Goal: Task Accomplishment & Management: Manage account settings

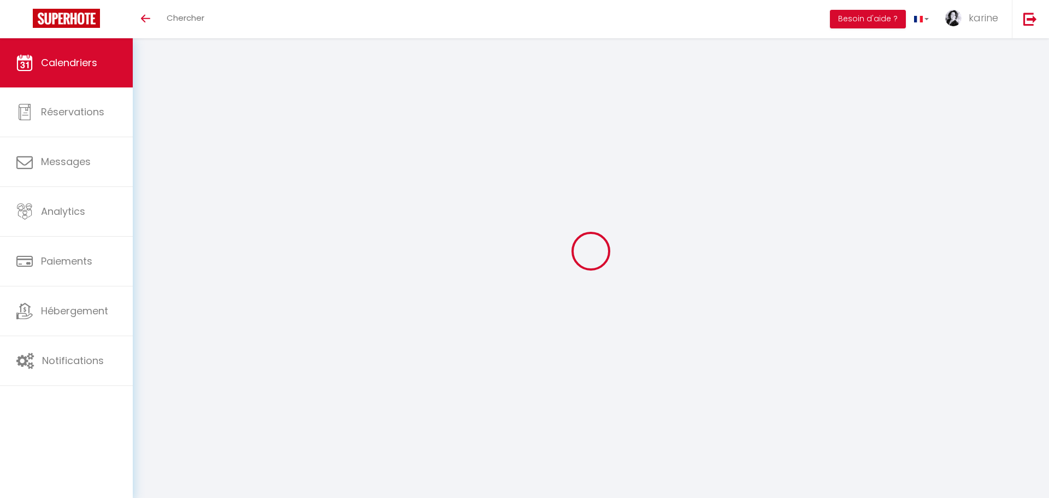
select select
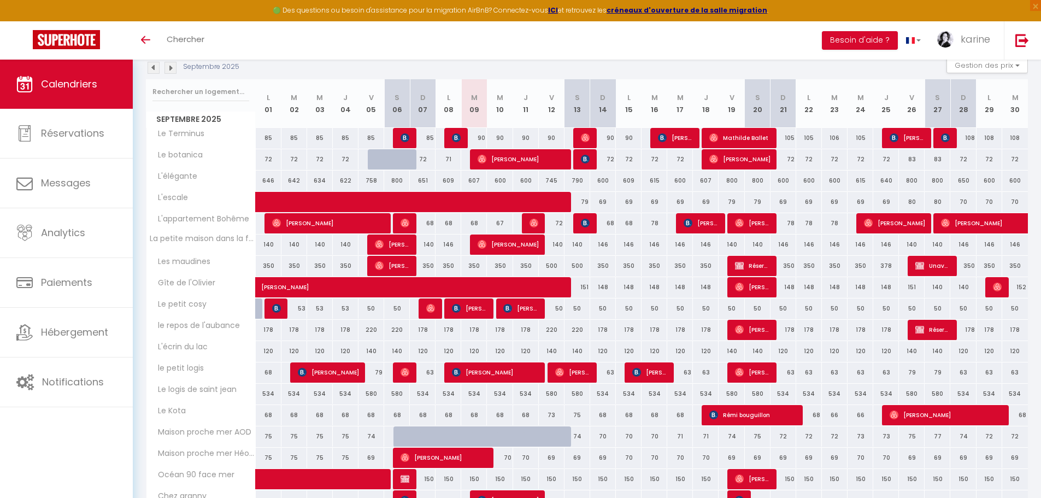
scroll to position [55, 0]
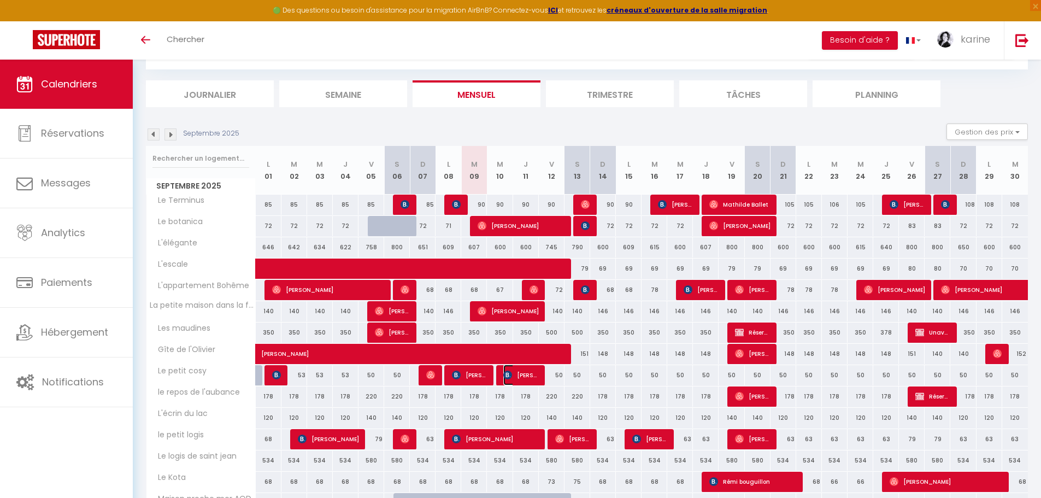
click at [535, 374] on span "[PERSON_NAME]" at bounding box center [520, 374] width 35 height 21
select select "OK"
select select "KO"
select select "0"
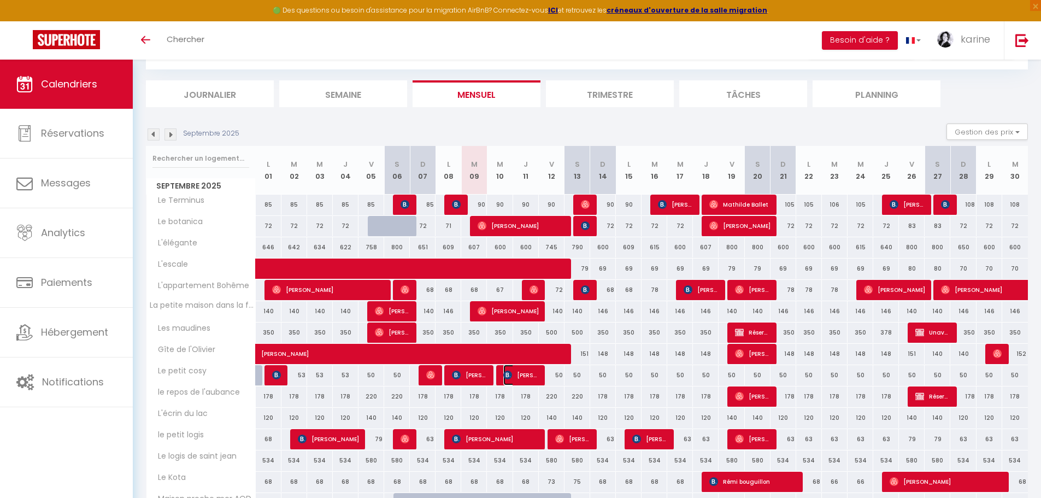
select select "1"
select select
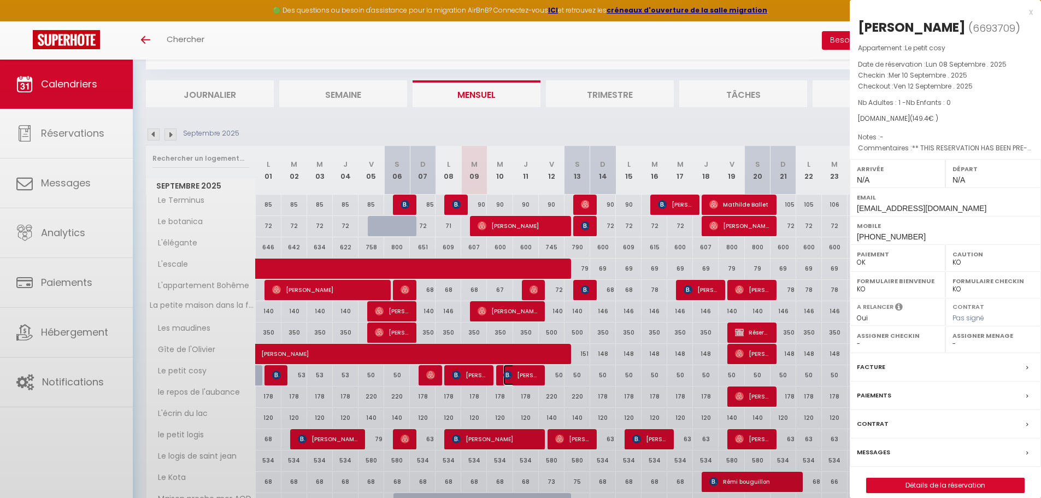
select select "30944"
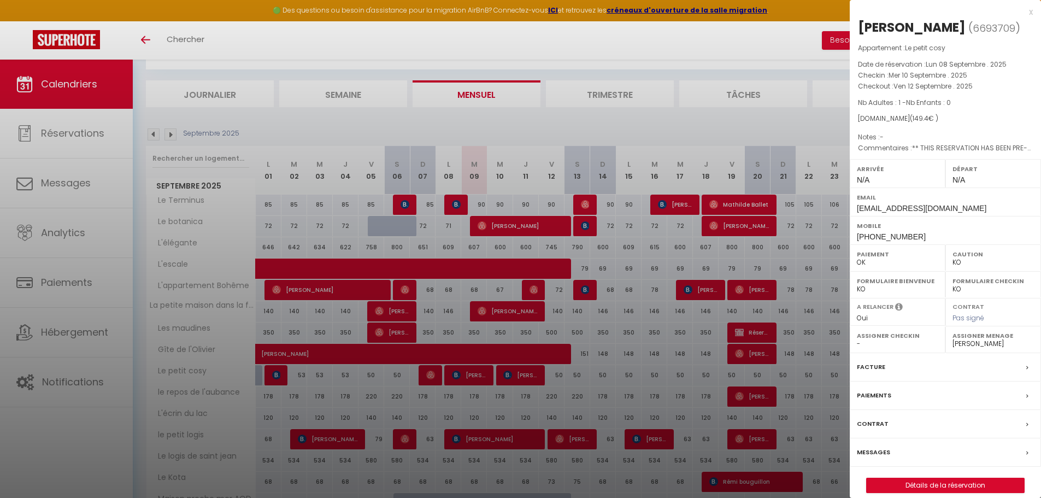
click at [535, 374] on div at bounding box center [520, 249] width 1041 height 498
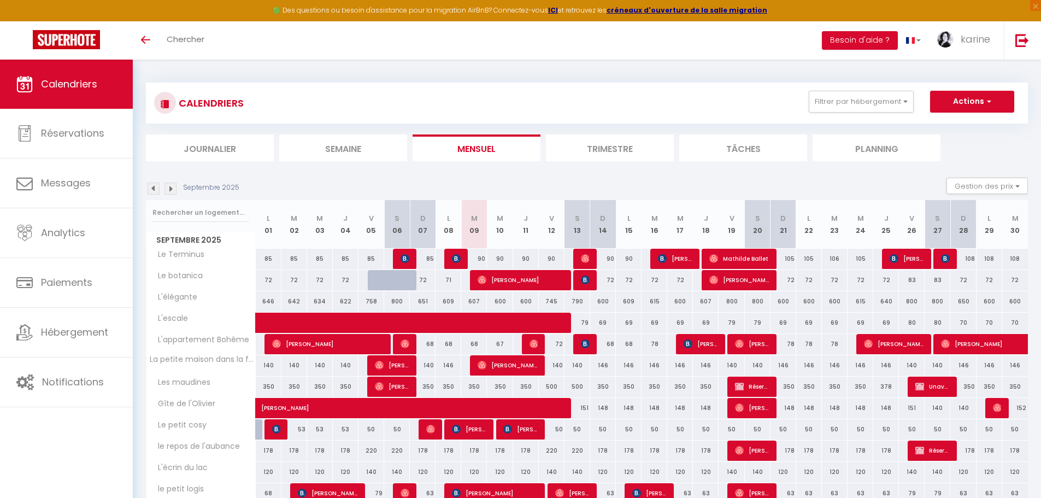
scroll to position [0, 0]
